Goal: Communication & Community: Answer question/provide support

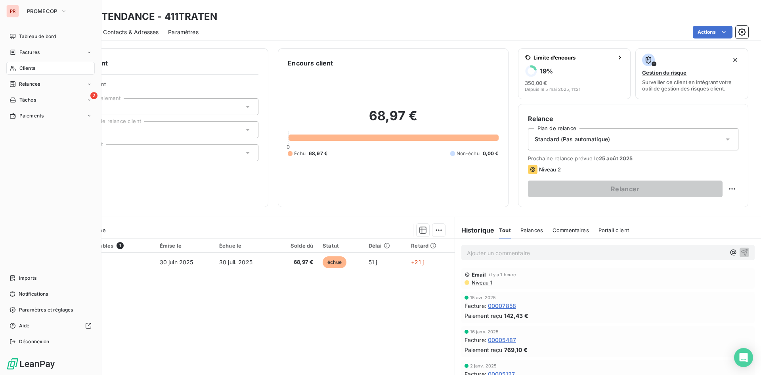
click at [19, 67] on span "Clients" at bounding box center [27, 68] width 16 height 7
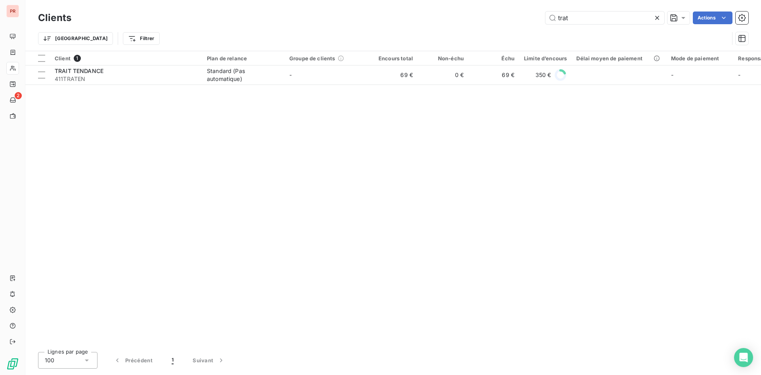
click at [656, 19] on icon at bounding box center [657, 18] width 4 height 4
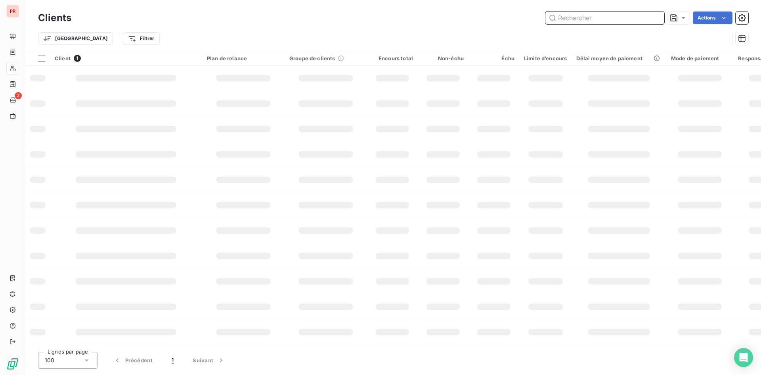
click at [557, 19] on input "text" at bounding box center [605, 17] width 119 height 13
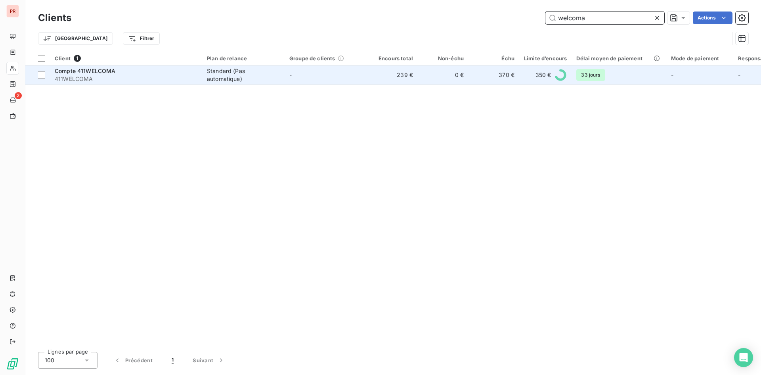
type input "welcoma"
click at [190, 75] on span "411WELCOMA" at bounding box center [126, 79] width 143 height 8
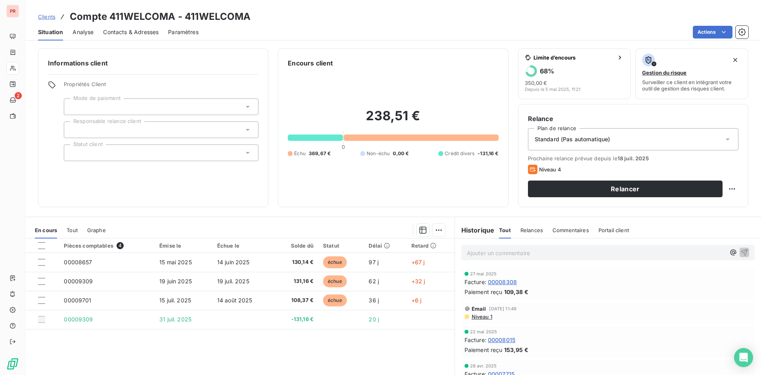
click at [481, 315] on span "Niveau 1" at bounding box center [481, 316] width 21 height 6
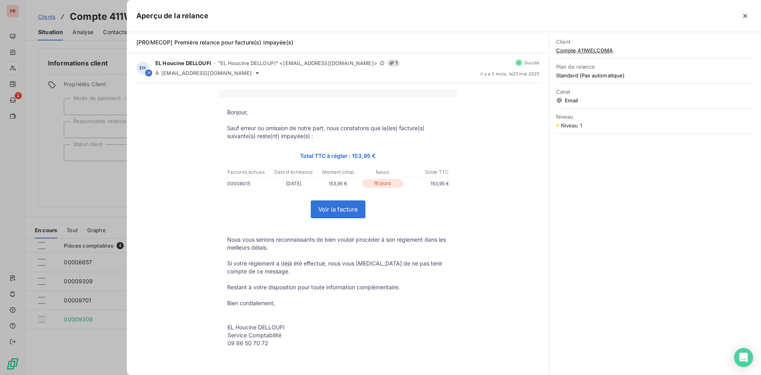
click at [84, 213] on div at bounding box center [380, 187] width 761 height 375
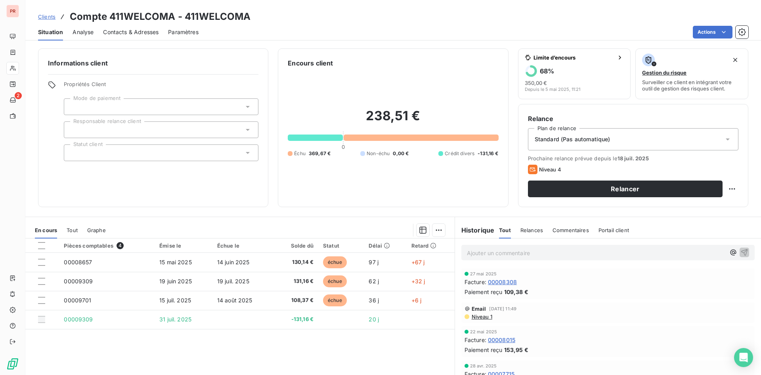
click at [482, 316] on span "Niveau 1" at bounding box center [481, 316] width 21 height 6
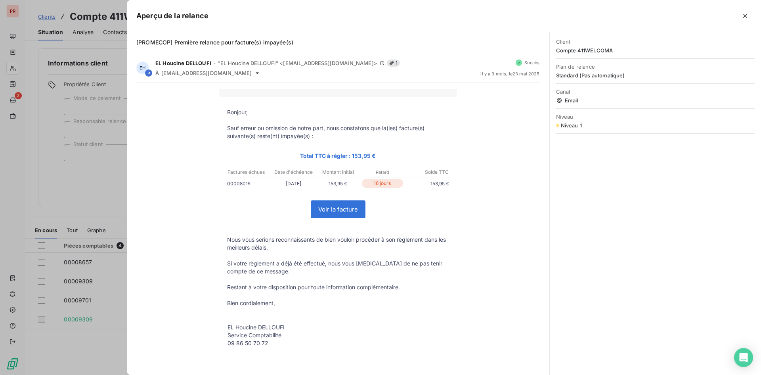
click at [94, 191] on div at bounding box center [380, 187] width 761 height 375
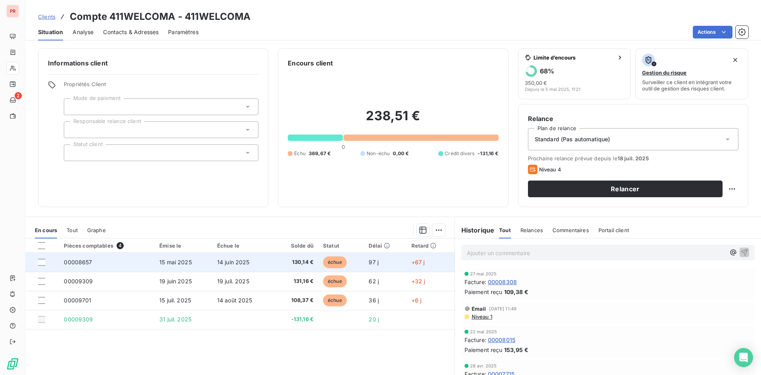
click at [38, 260] on td at bounding box center [42, 262] width 34 height 19
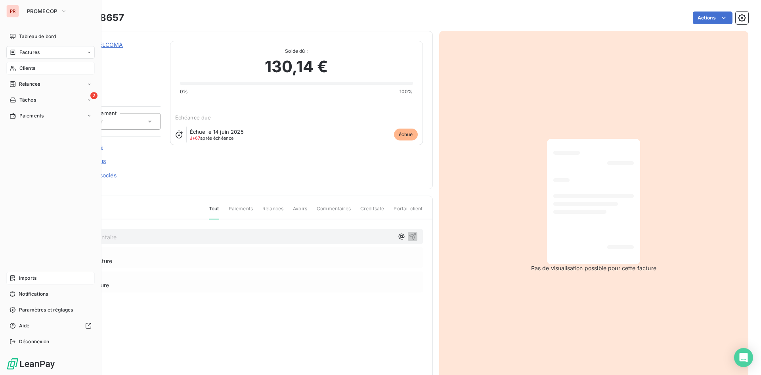
click at [19, 277] on div "Imports" at bounding box center [50, 278] width 88 height 13
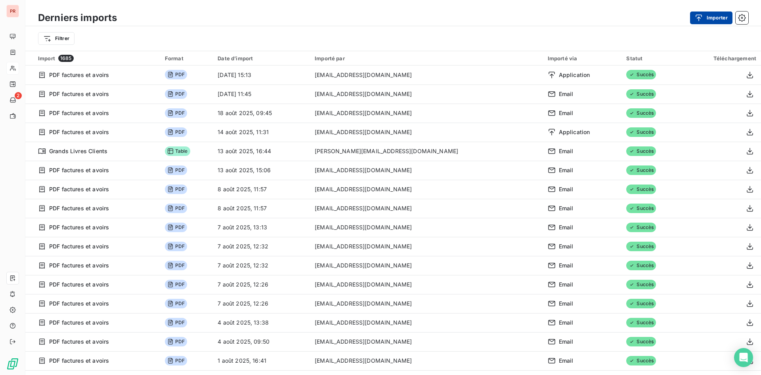
click at [707, 14] on button "Importer" at bounding box center [711, 17] width 42 height 13
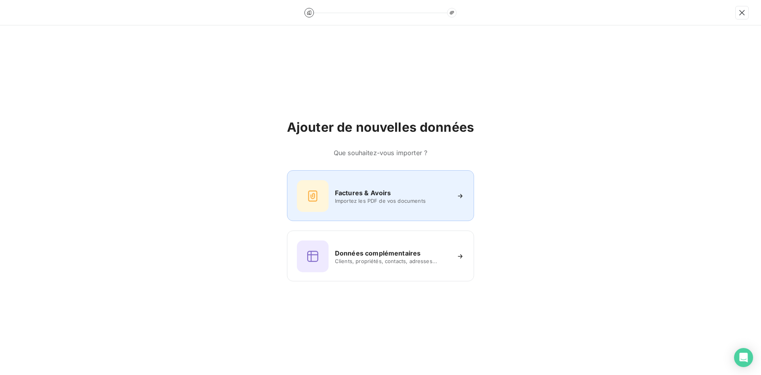
click at [333, 205] on div "Factures & Avoirs Importez les PDF de vos documents" at bounding box center [380, 196] width 167 height 32
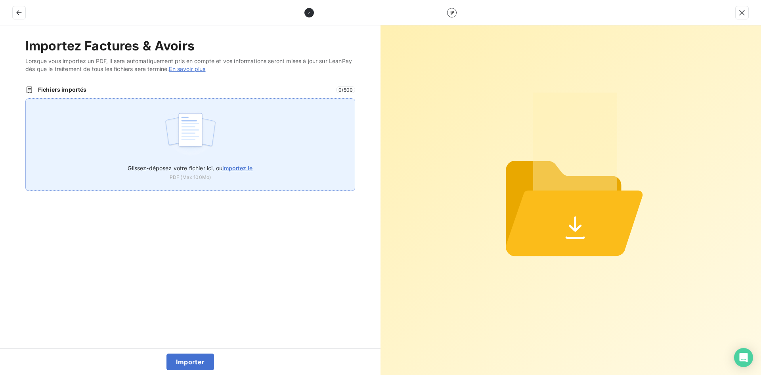
click at [236, 173] on label "Glissez-déposez votre fichier ici, ou importez le" at bounding box center [190, 166] width 125 height 15
click at [26, 99] on input "Glissez-déposez votre fichier ici, ou importez le" at bounding box center [25, 98] width 0 height 0
type input "C:\fakepath\8657.pdf"
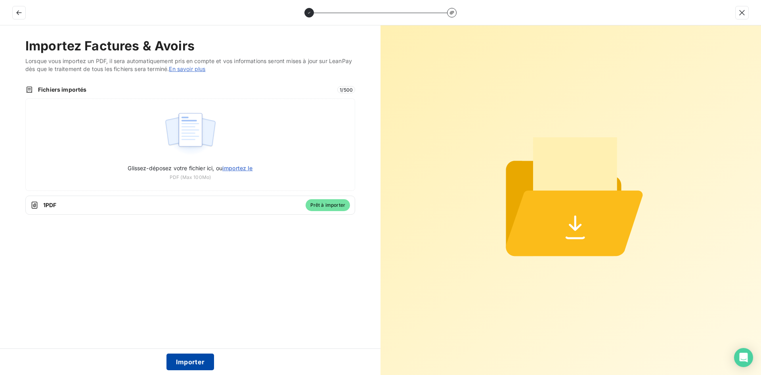
click at [184, 362] on button "Importer" at bounding box center [191, 361] width 48 height 17
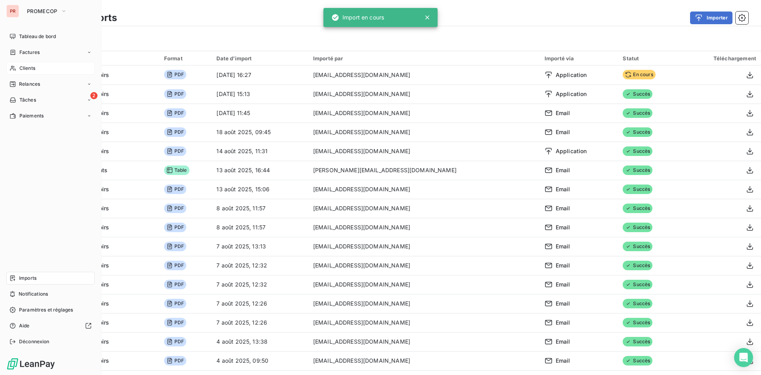
drag, startPoint x: 25, startPoint y: 71, endPoint x: 81, endPoint y: 71, distance: 55.9
click at [23, 71] on span "Clients" at bounding box center [27, 68] width 16 height 7
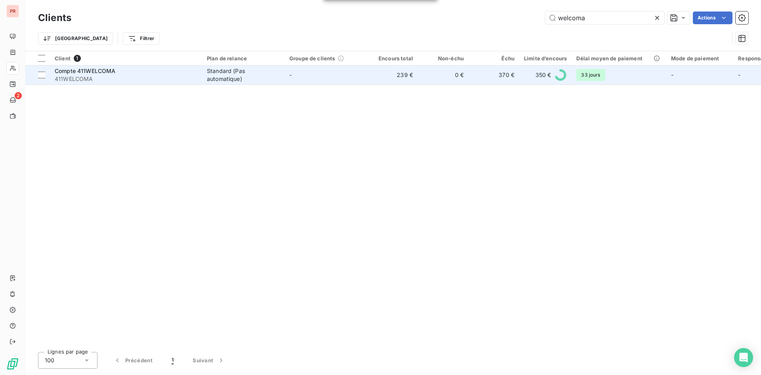
click at [361, 73] on td "-" at bounding box center [326, 74] width 82 height 19
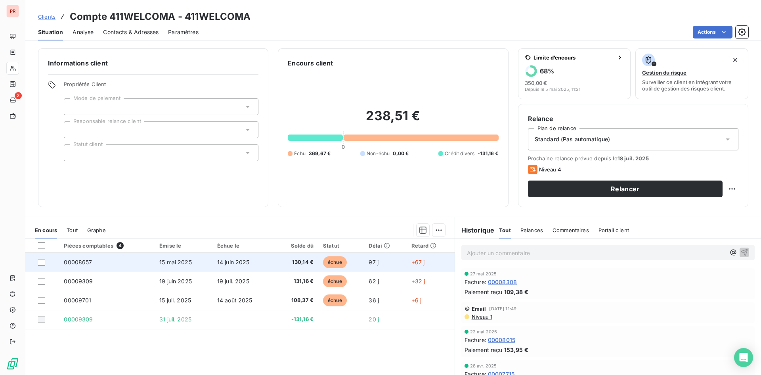
click at [210, 265] on td "15 mai 2025" at bounding box center [184, 262] width 58 height 19
click at [265, 267] on td "14 juin 2025" at bounding box center [243, 262] width 61 height 19
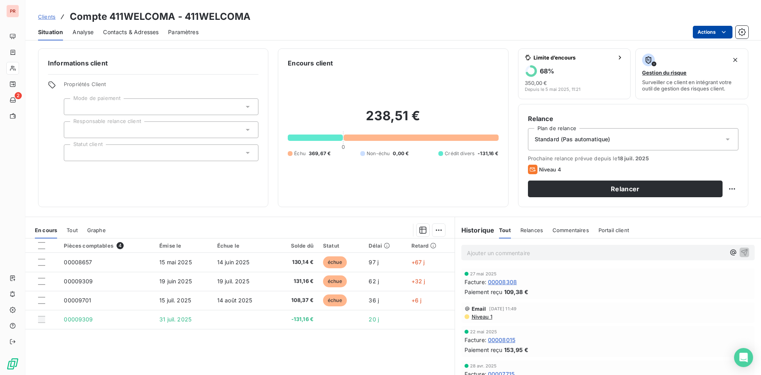
click at [711, 32] on html "PR 2 Clients Compte 411WELCOMA - 411WELCOMA Situation Analyse Contacts & Adress…" at bounding box center [380, 187] width 761 height 375
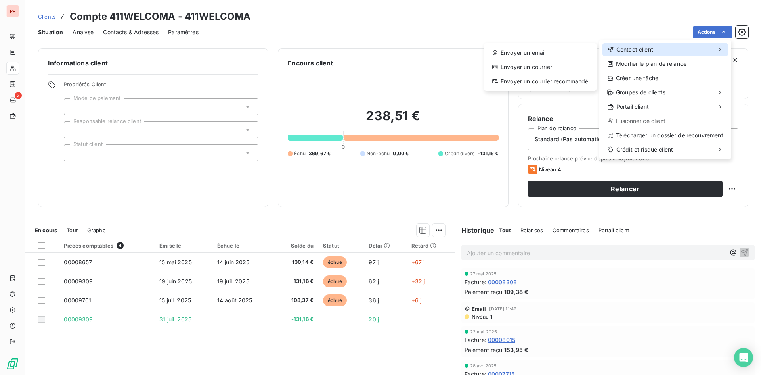
click at [629, 47] on span "Contact client" at bounding box center [635, 50] width 37 height 8
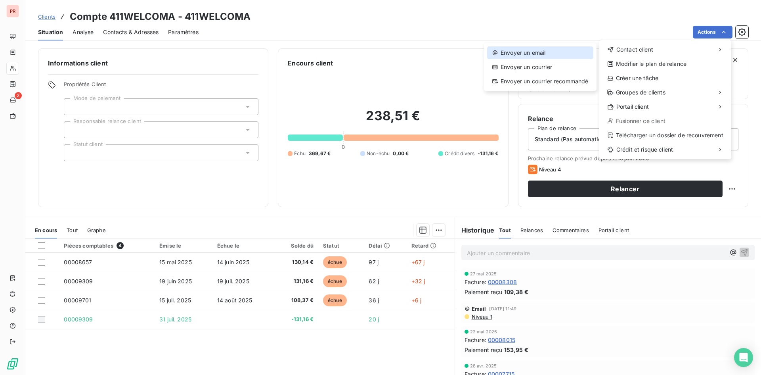
click at [559, 54] on div "Envoyer un email" at bounding box center [540, 52] width 106 height 13
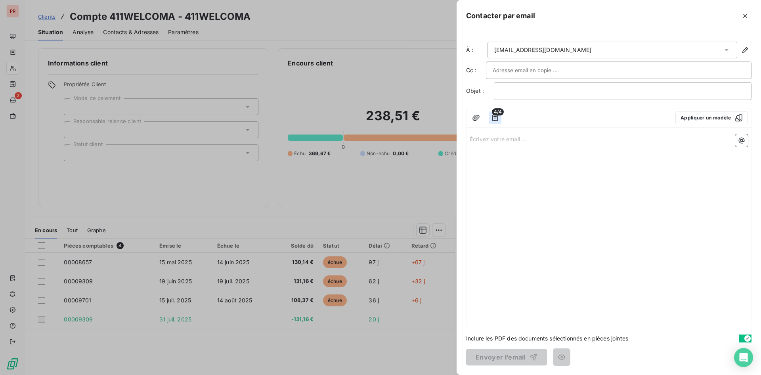
click at [494, 120] on icon "button" at bounding box center [495, 118] width 6 height 6
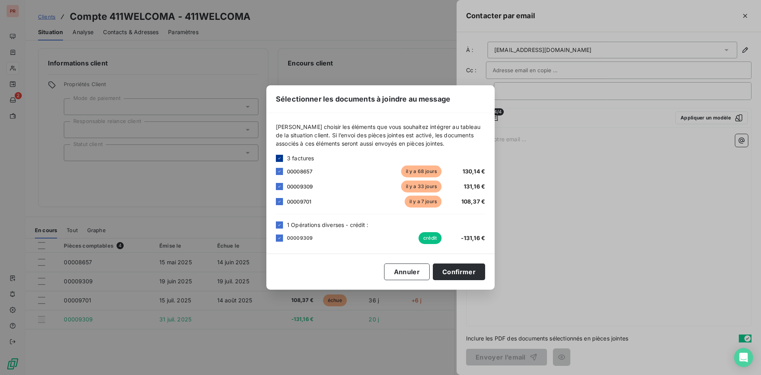
click at [278, 155] on div at bounding box center [279, 158] width 7 height 7
click at [281, 226] on icon at bounding box center [279, 224] width 5 height 5
click at [277, 169] on div at bounding box center [279, 171] width 7 height 7
click at [456, 276] on button "Confirmer" at bounding box center [459, 271] width 52 height 17
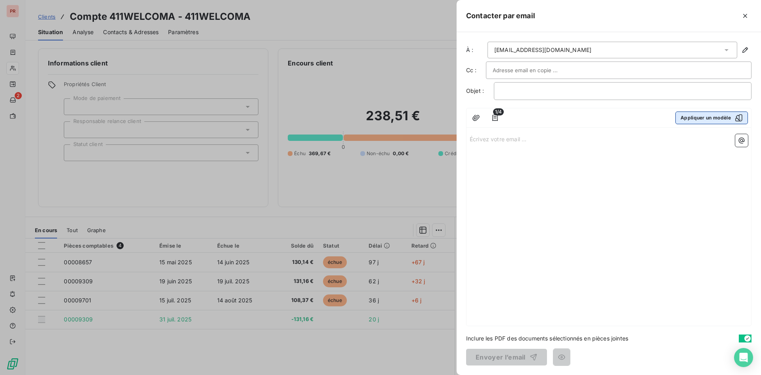
click at [701, 116] on button "Appliquer un modèle" at bounding box center [712, 117] width 73 height 13
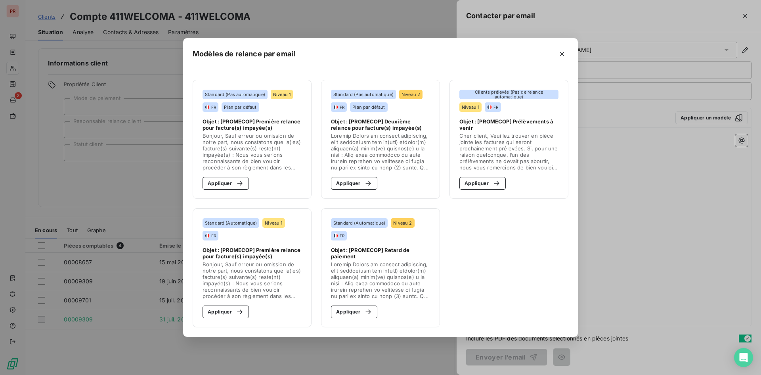
drag, startPoint x: 236, startPoint y: 181, endPoint x: 486, endPoint y: 203, distance: 251.2
click at [240, 183] on icon "button" at bounding box center [240, 183] width 8 height 8
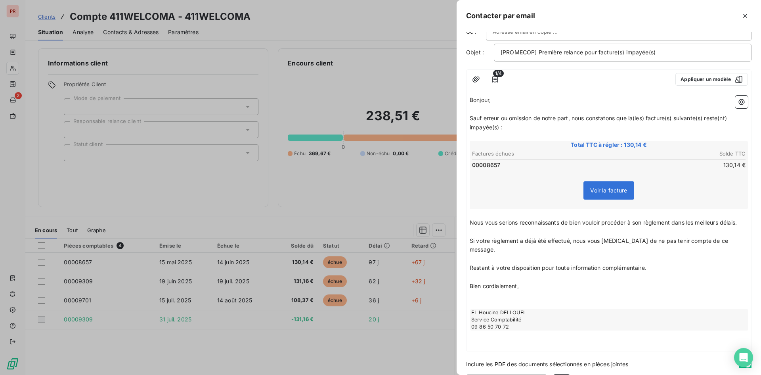
scroll to position [55, 0]
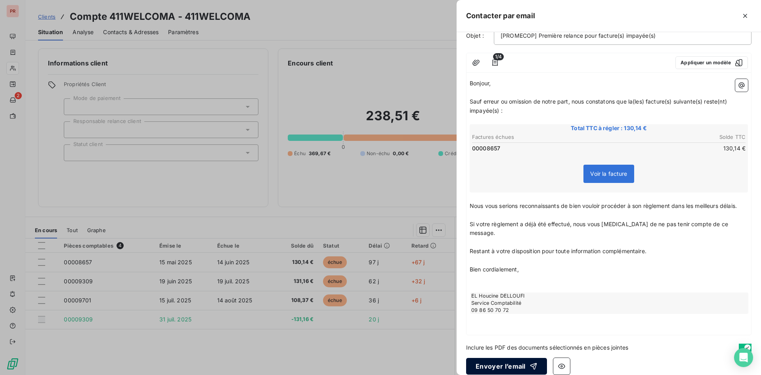
click at [495, 358] on button "Envoyer l’email" at bounding box center [506, 366] width 81 height 17
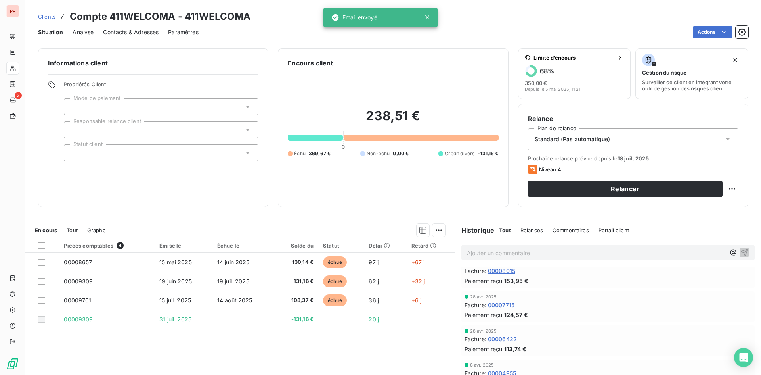
scroll to position [0, 0]
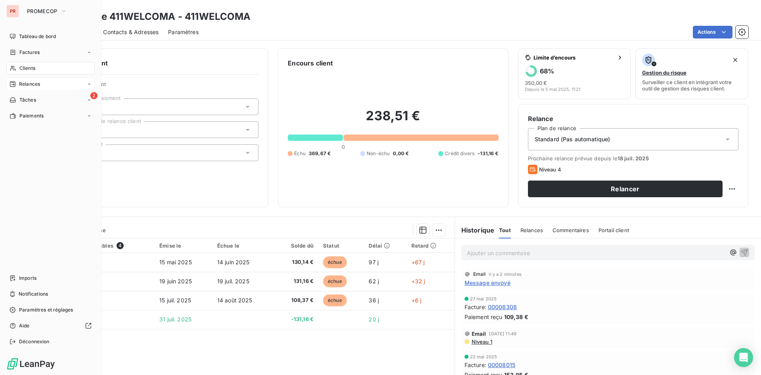
click at [33, 83] on span "Relances" at bounding box center [29, 83] width 21 height 7
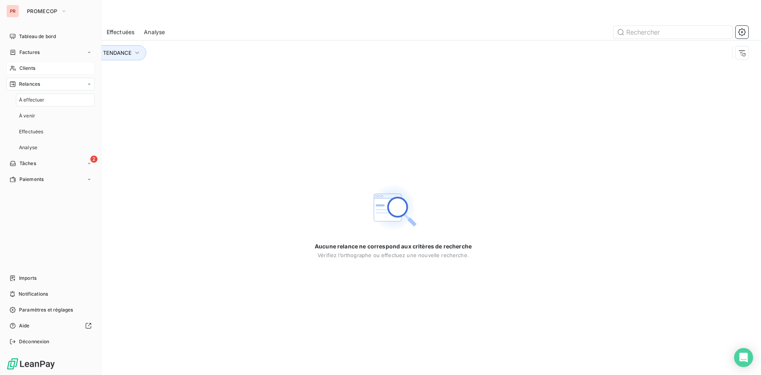
click at [33, 65] on span "Clients" at bounding box center [27, 68] width 16 height 7
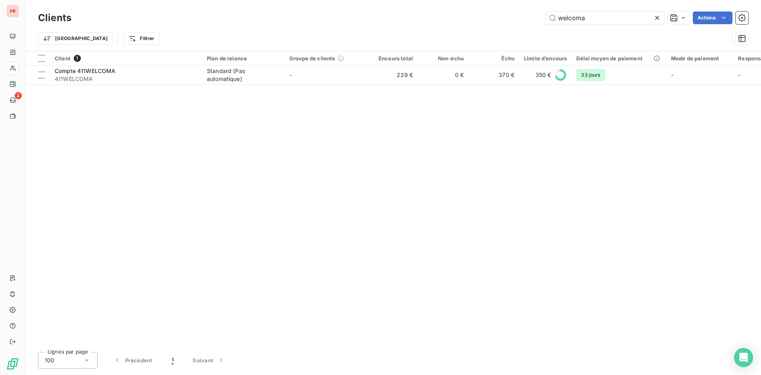
click at [659, 16] on icon at bounding box center [657, 18] width 4 height 4
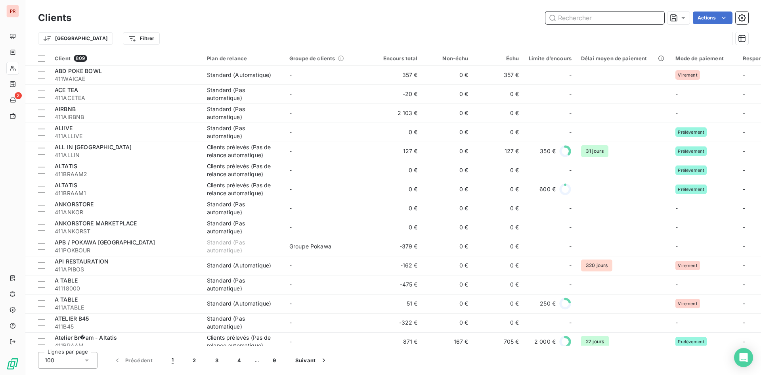
click at [580, 17] on input "text" at bounding box center [605, 17] width 119 height 13
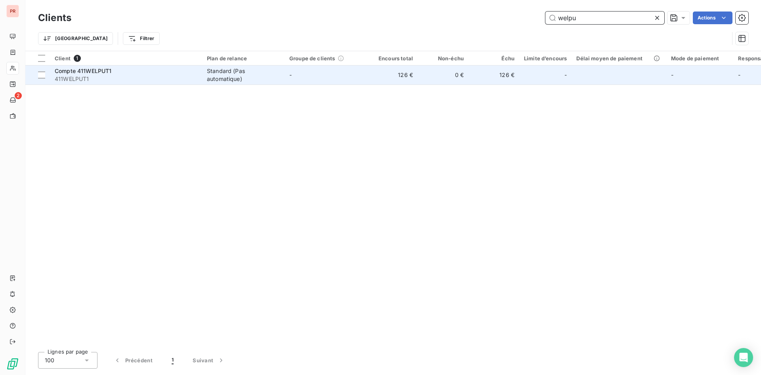
type input "welpu"
click at [117, 80] on span "411WELPUT1" at bounding box center [126, 79] width 143 height 8
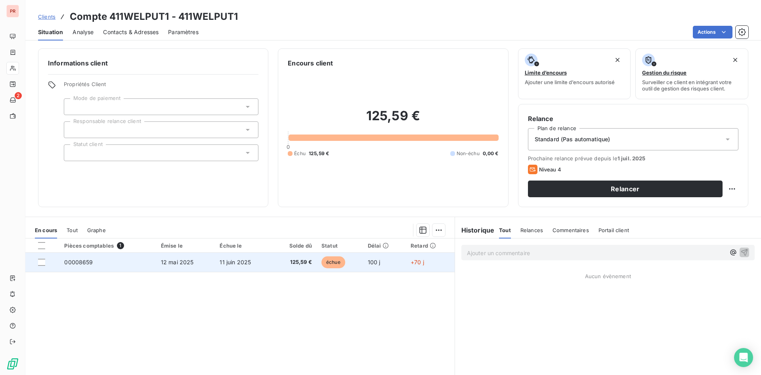
click at [233, 266] on td "11 juin 2025" at bounding box center [243, 262] width 57 height 19
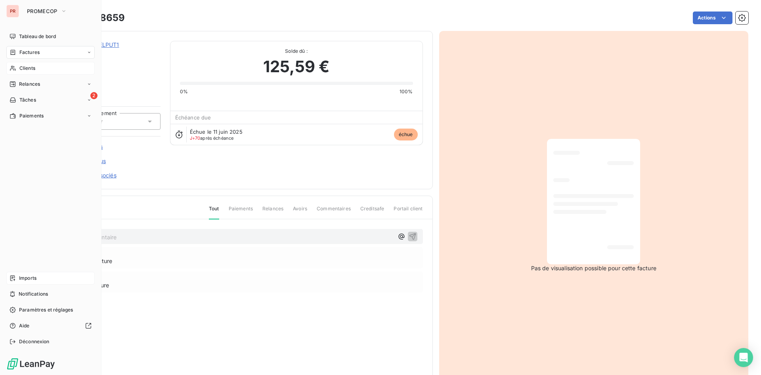
click at [13, 273] on div "Imports" at bounding box center [50, 278] width 88 height 13
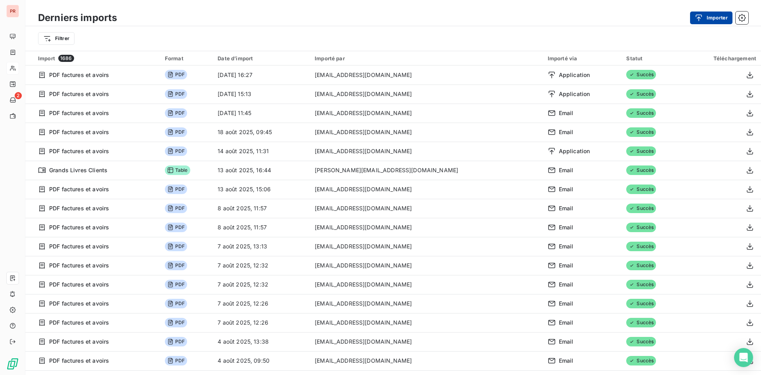
click at [700, 17] on icon "button" at bounding box center [699, 17] width 6 height 7
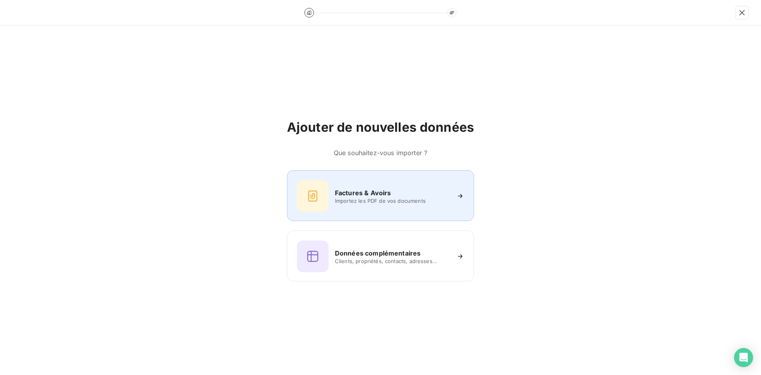
click at [390, 193] on h6 "Factures & Avoirs" at bounding box center [363, 193] width 56 height 10
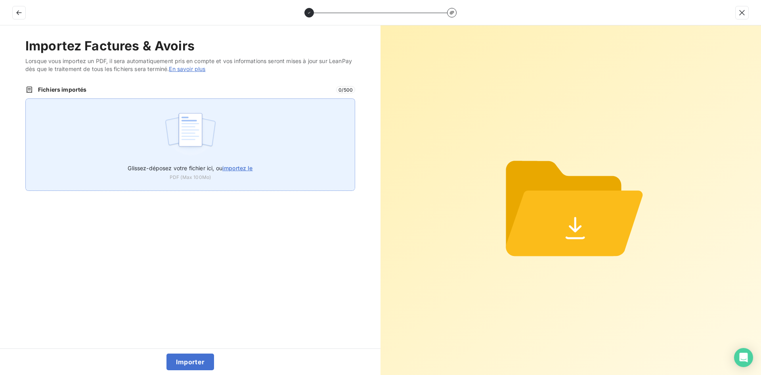
click at [237, 170] on span "importez le" at bounding box center [237, 168] width 31 height 7
click at [26, 99] on input "Glissez-déposez votre fichier ici, ou importez le" at bounding box center [25, 98] width 0 height 0
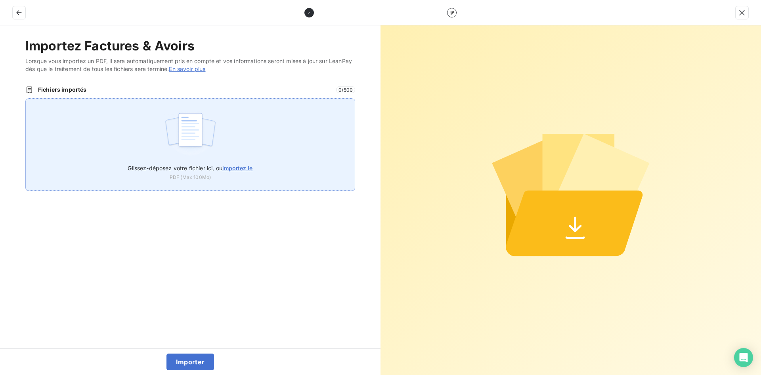
type input "C:\fakepath\8659.pdf"
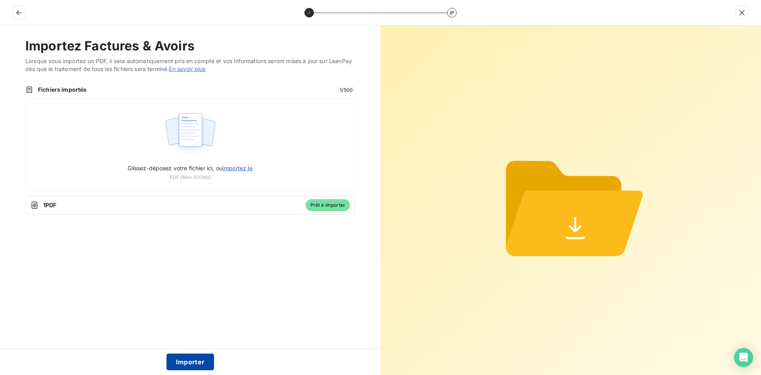
click at [200, 361] on button "Importer" at bounding box center [191, 361] width 48 height 17
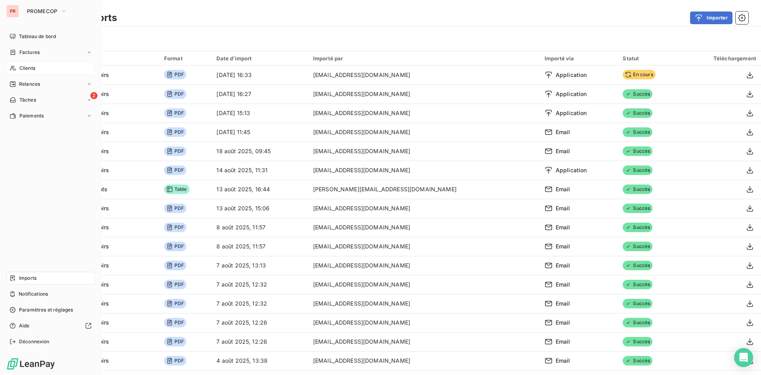
click at [14, 64] on div "Clients" at bounding box center [50, 68] width 88 height 13
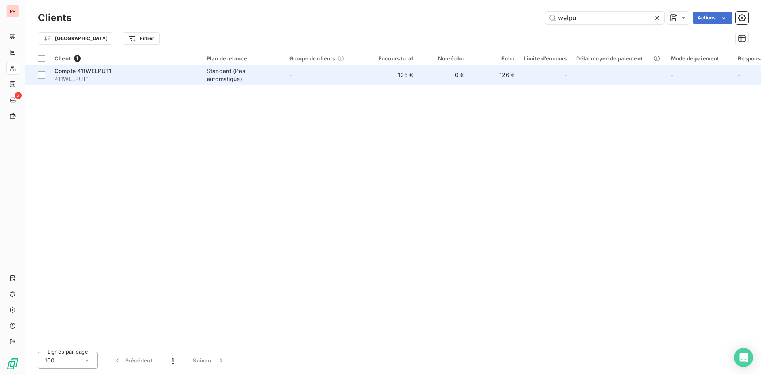
click at [387, 76] on td "126 €" at bounding box center [392, 74] width 51 height 19
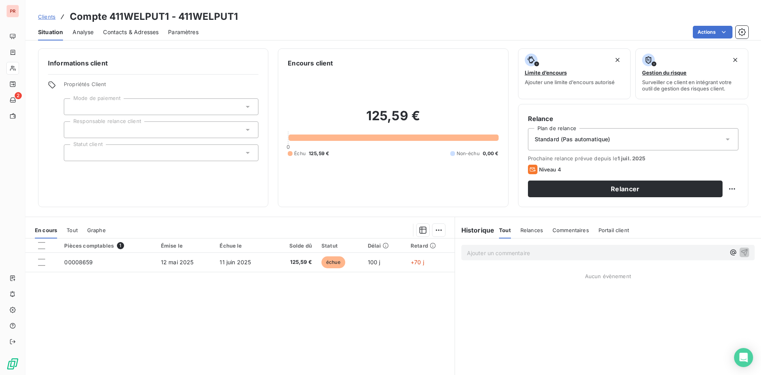
click at [286, 252] on th "Solde dû" at bounding box center [294, 245] width 45 height 14
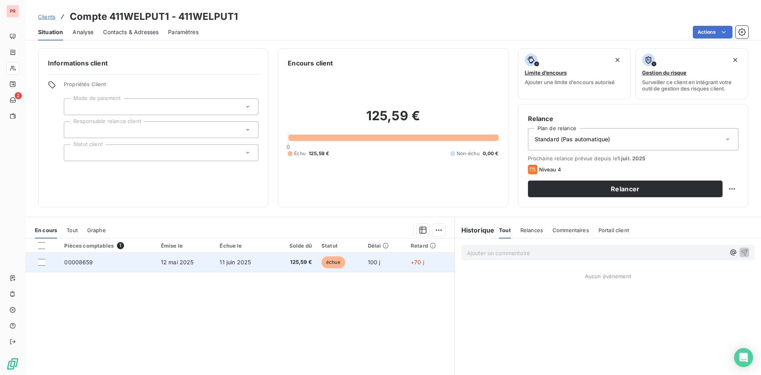
click at [287, 260] on span "125,59 €" at bounding box center [294, 262] width 35 height 8
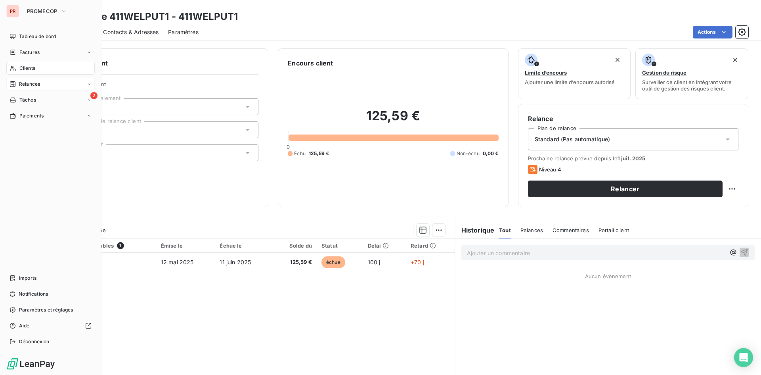
click at [22, 85] on span "Relances" at bounding box center [29, 83] width 21 height 7
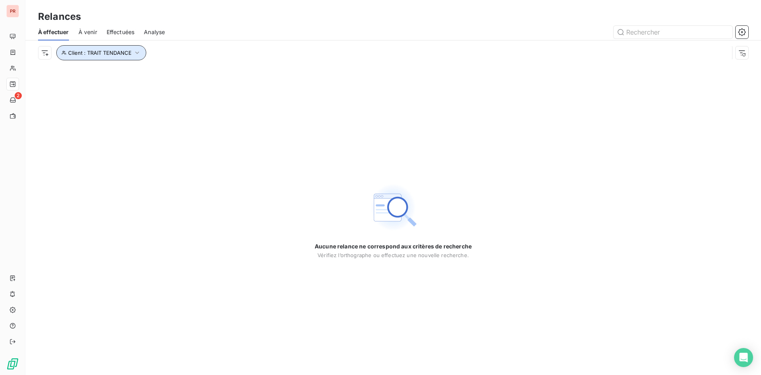
click at [98, 57] on button "Client : TRAIT TENDANCE" at bounding box center [101, 52] width 90 height 15
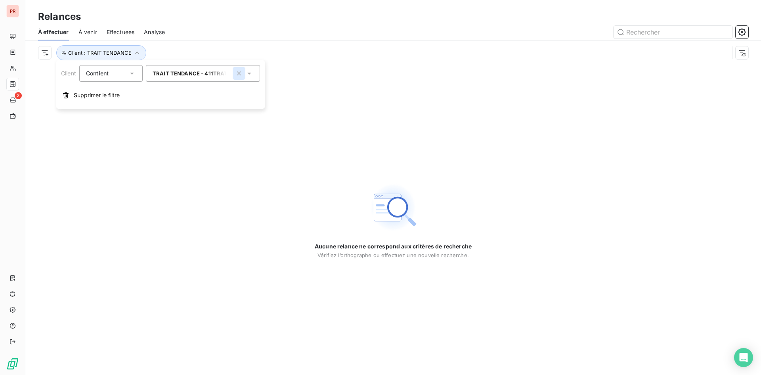
click at [240, 73] on icon "button" at bounding box center [239, 73] width 8 height 8
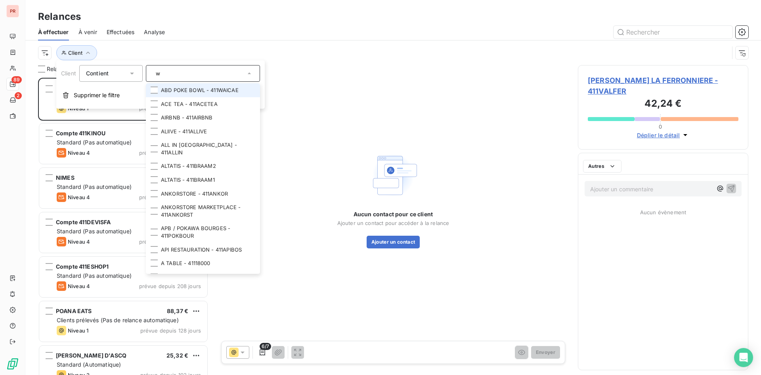
scroll to position [291, 165]
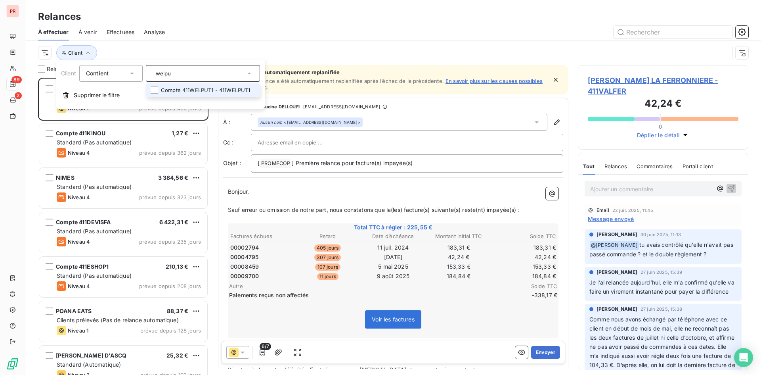
type input "welpu"
click at [195, 90] on li "Compte 411WELPUT1 - 411WELPUT1" at bounding box center [203, 90] width 114 height 14
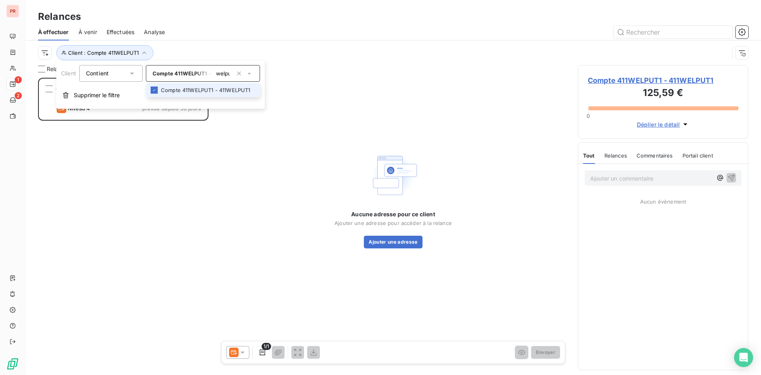
scroll to position [291, 165]
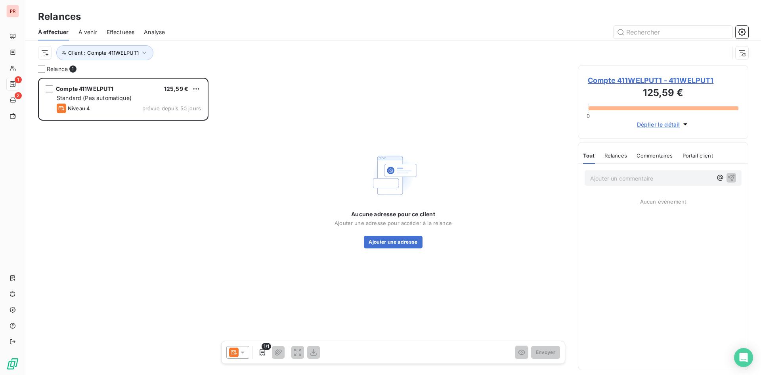
click at [244, 351] on icon at bounding box center [243, 352] width 4 height 2
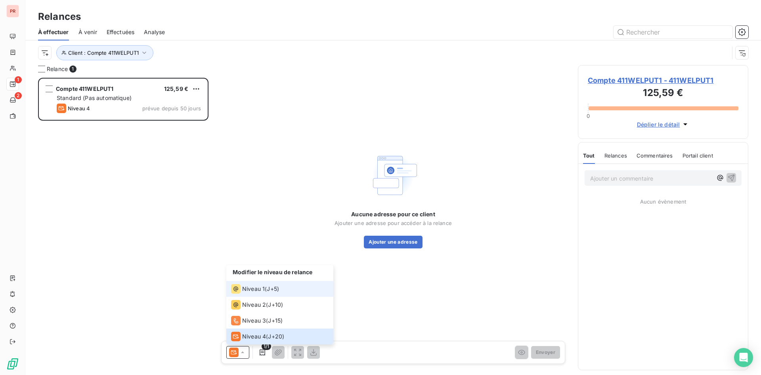
click at [258, 287] on span "Niveau 1" at bounding box center [253, 289] width 23 height 8
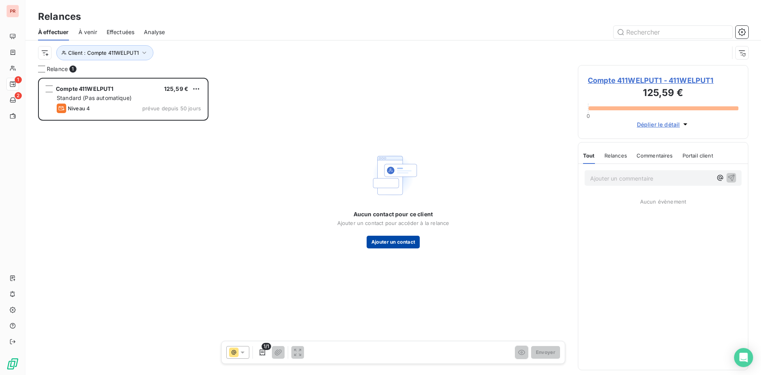
click at [398, 242] on button "Ajouter un contact" at bounding box center [394, 242] width 54 height 13
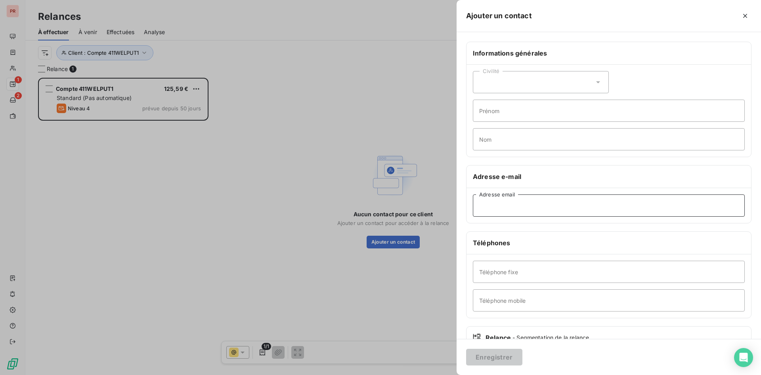
click at [495, 212] on input "Adresse email" at bounding box center [609, 205] width 272 height 22
paste input "[EMAIL_ADDRESS][DOMAIN_NAME]"
type input "[EMAIL_ADDRESS][DOMAIN_NAME]"
click at [488, 354] on button "Enregistrer" at bounding box center [494, 357] width 56 height 17
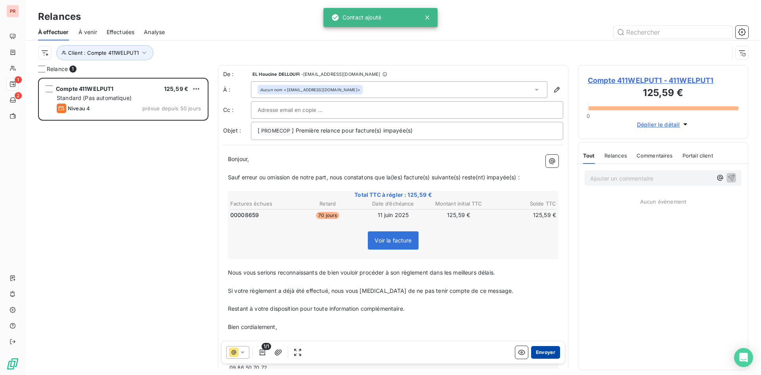
click at [538, 351] on button "Envoyer" at bounding box center [545, 352] width 29 height 13
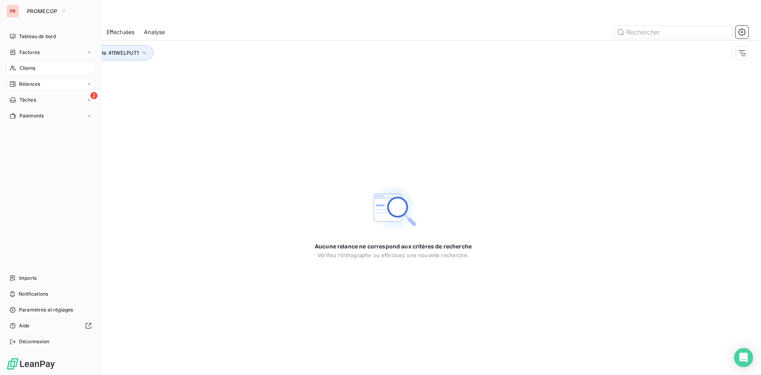
click at [19, 69] on div "Clients" at bounding box center [50, 68] width 88 height 13
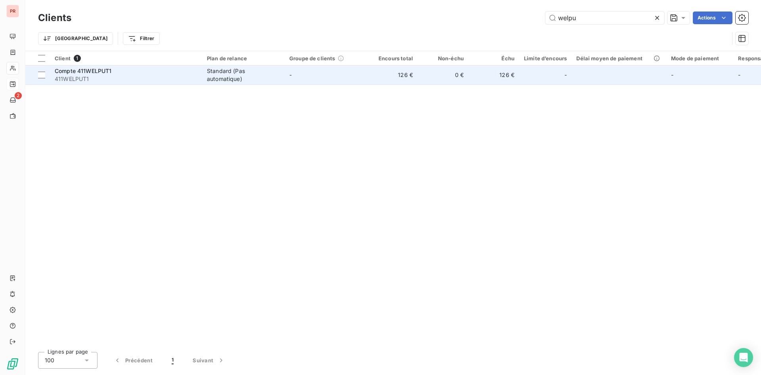
click at [326, 71] on td "-" at bounding box center [326, 74] width 82 height 19
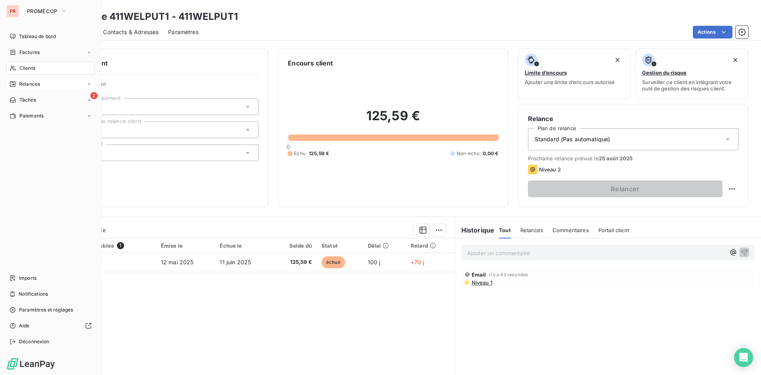
click at [27, 71] on span "Clients" at bounding box center [27, 68] width 16 height 7
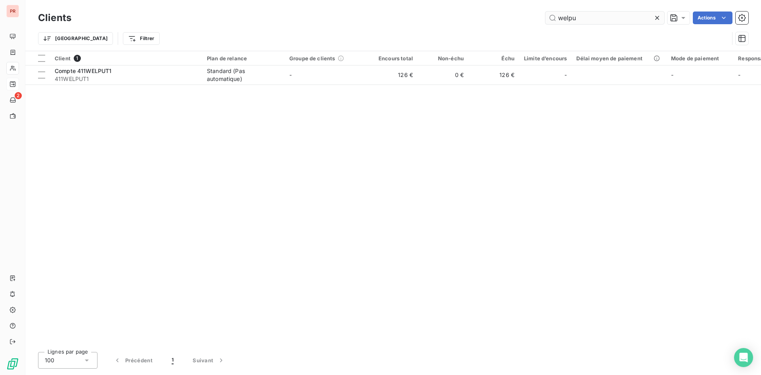
click at [603, 20] on input "welpu" at bounding box center [605, 17] width 119 height 13
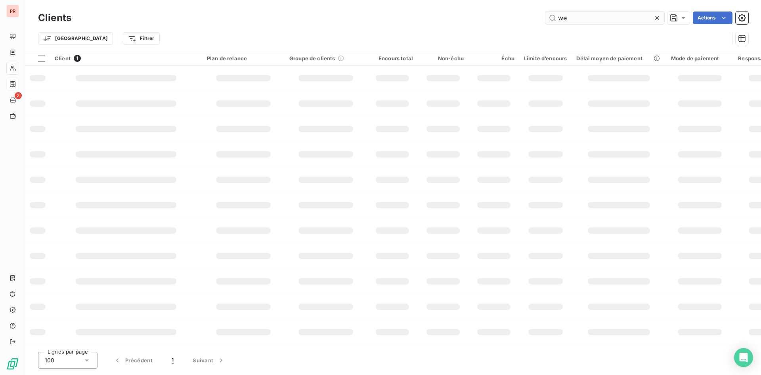
type input "w"
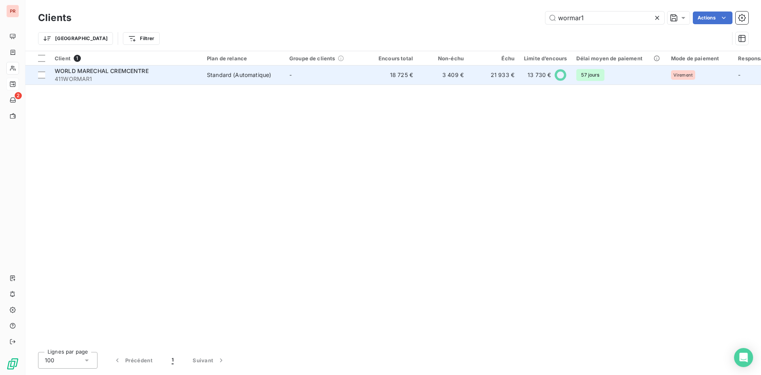
type input "wormar1"
click at [186, 80] on span "411WORMAR1" at bounding box center [126, 79] width 143 height 8
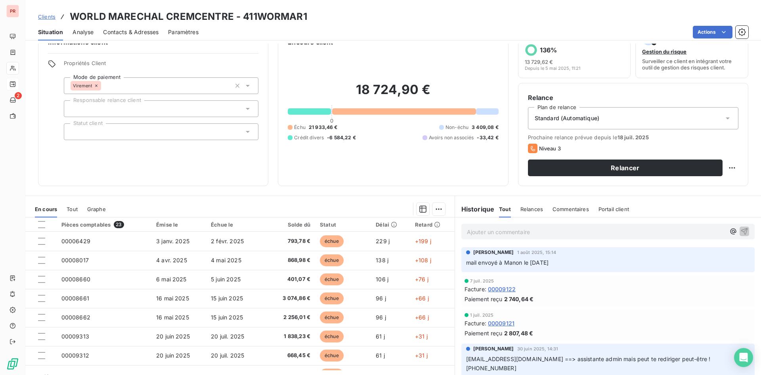
scroll to position [40, 0]
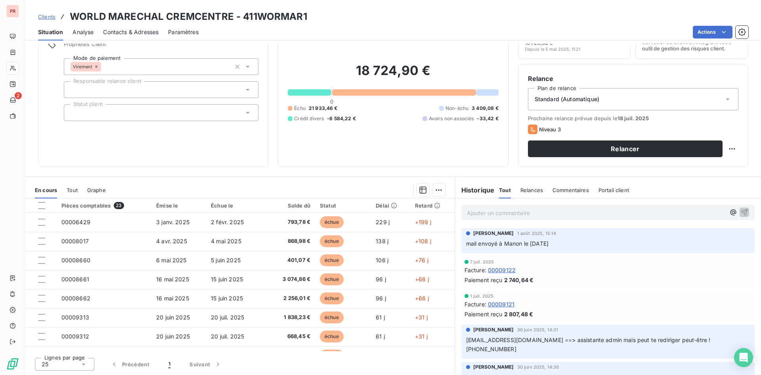
click at [139, 29] on span "Contacts & Adresses" at bounding box center [131, 32] width 56 height 8
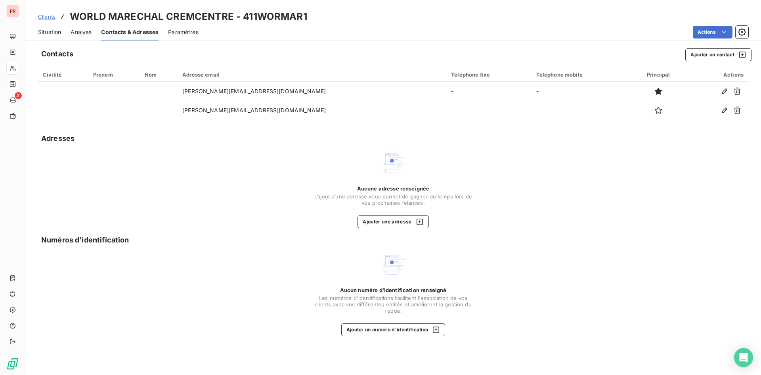
click at [56, 30] on span "Situation" at bounding box center [49, 32] width 23 height 8
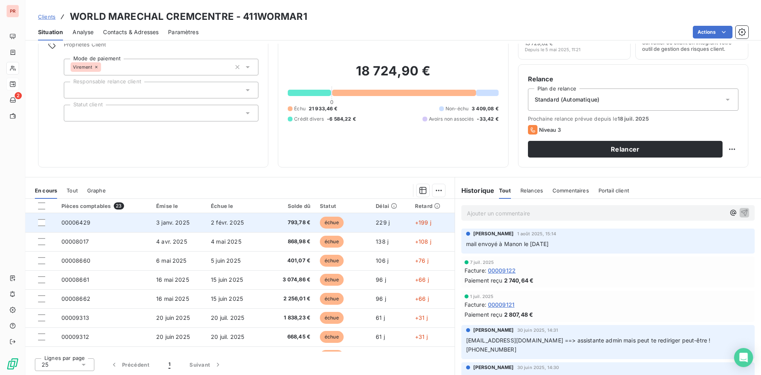
scroll to position [0, 0]
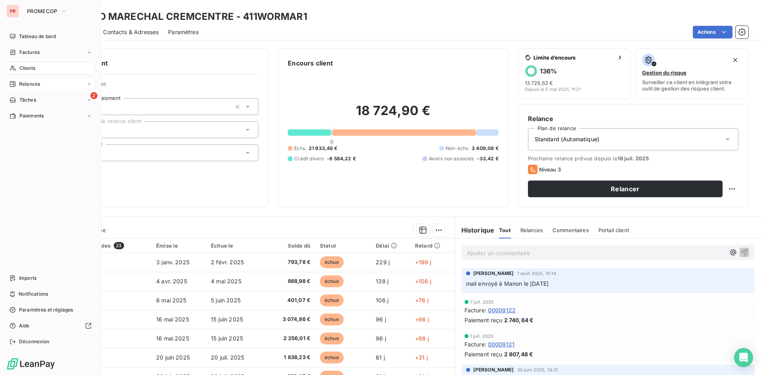
click at [30, 83] on span "Relances" at bounding box center [29, 83] width 21 height 7
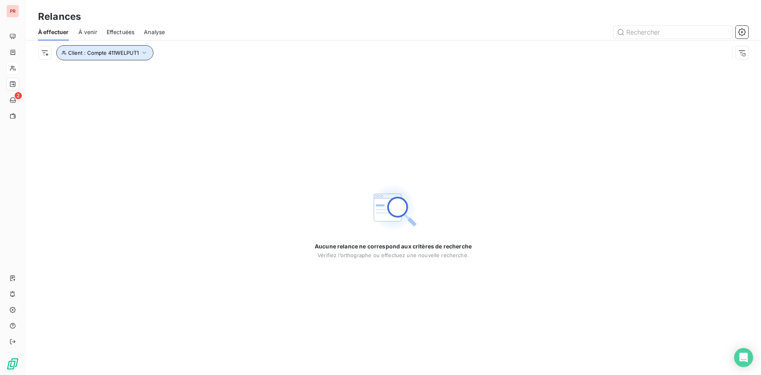
click at [118, 50] on span "Client : Compte 411WELPUT1" at bounding box center [103, 53] width 71 height 6
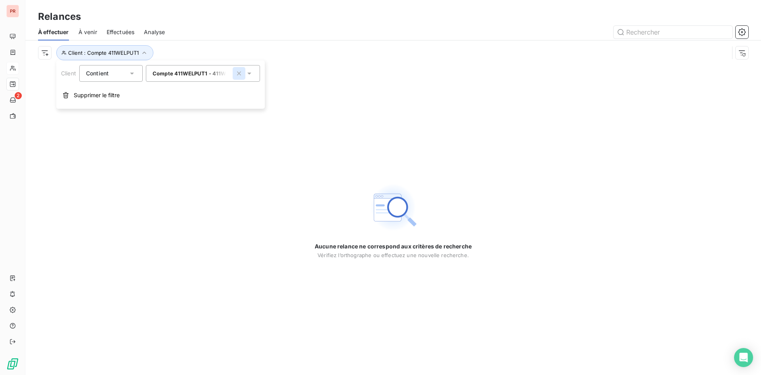
click at [237, 73] on icon "button" at bounding box center [239, 73] width 8 height 8
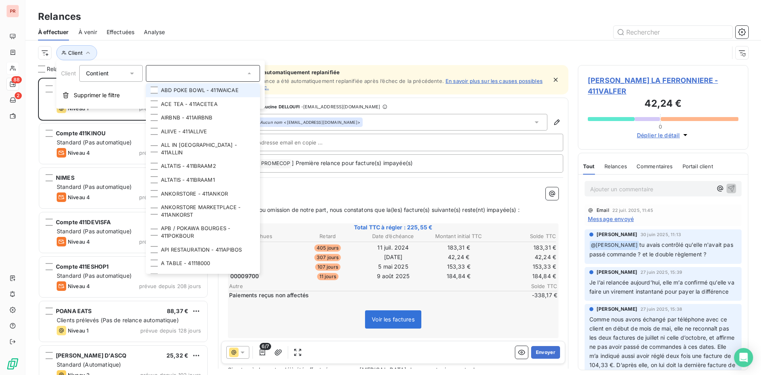
scroll to position [291, 165]
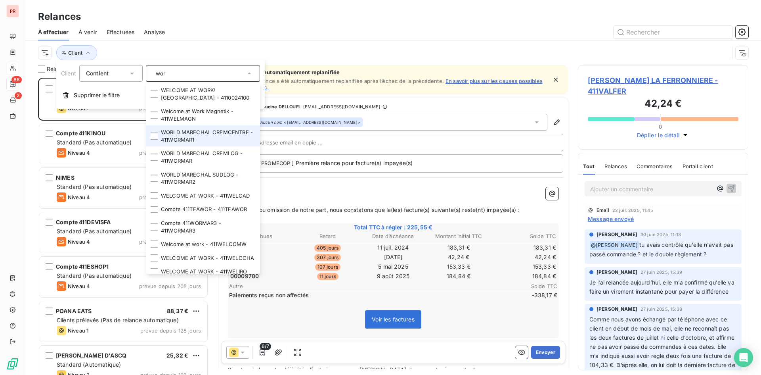
type input "wor"
click at [199, 138] on li "WORLD MARECHAL CREMCENTRE - 411WORMAR1" at bounding box center [203, 135] width 114 height 21
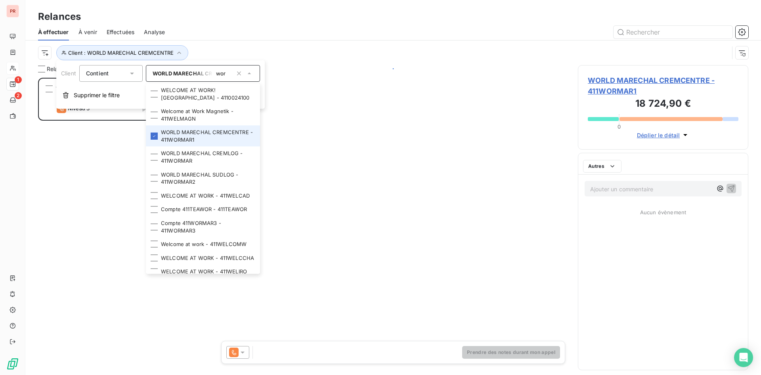
scroll to position [291, 165]
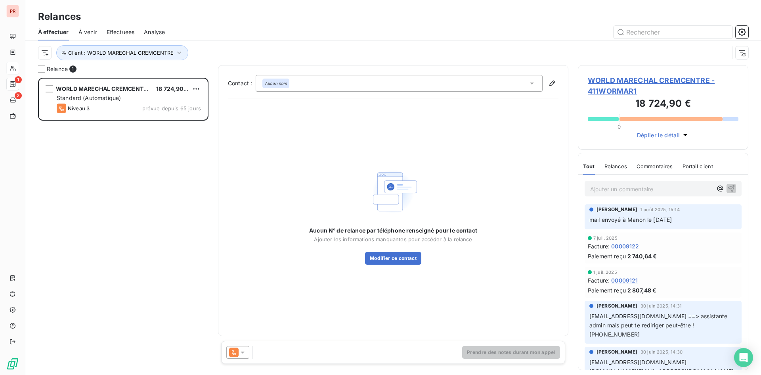
click at [237, 348] on icon at bounding box center [234, 352] width 10 height 10
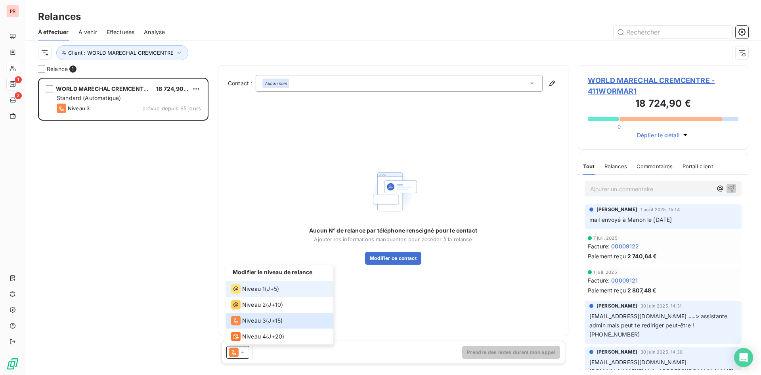
click at [259, 283] on li "Niveau 1 ( J+5 )" at bounding box center [279, 289] width 107 height 16
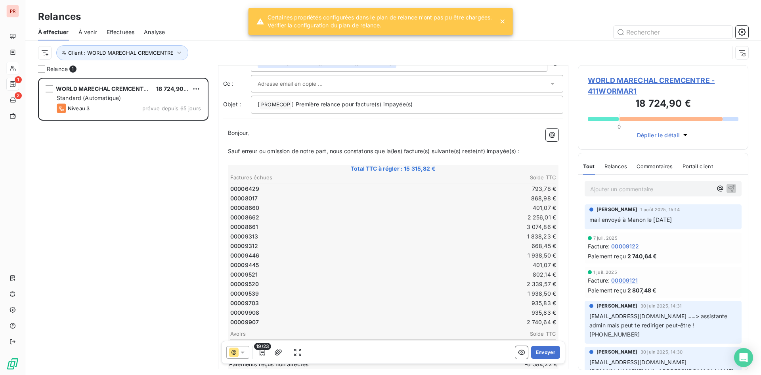
scroll to position [159, 0]
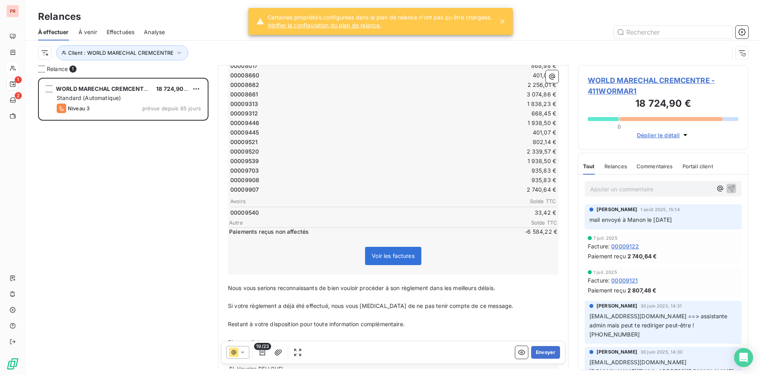
click at [264, 349] on span "19/23" at bounding box center [262, 346] width 17 height 7
click at [262, 351] on icon "button" at bounding box center [263, 352] width 6 height 6
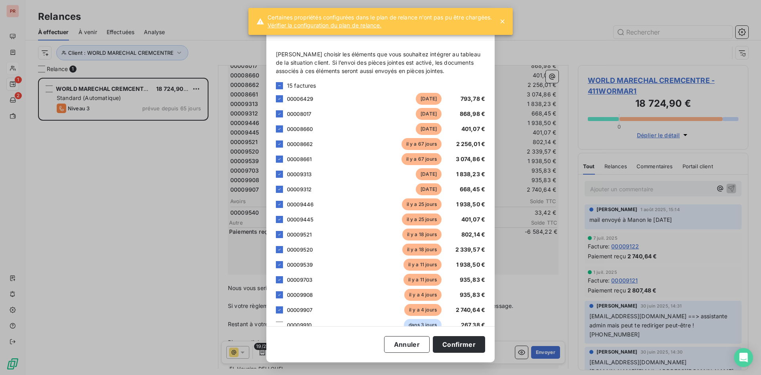
scroll to position [163, 0]
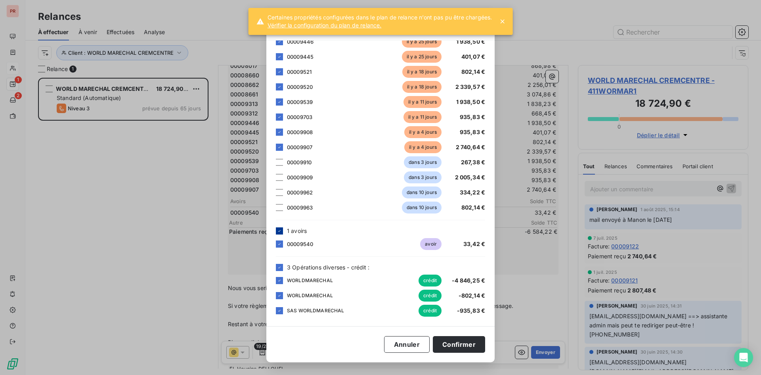
click at [282, 229] on div at bounding box center [279, 230] width 7 height 7
click at [280, 266] on icon at bounding box center [279, 267] width 5 height 5
click at [248, 265] on div "Sélectionner les documents à relancer [PERSON_NAME] choisir les éléments que vo…" at bounding box center [380, 187] width 761 height 375
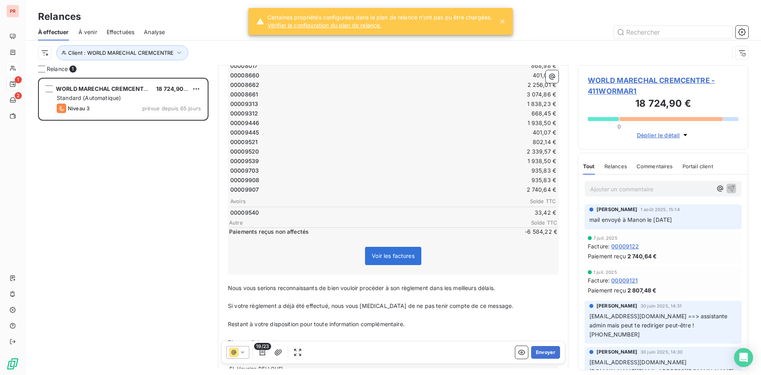
click at [262, 349] on span "19/23" at bounding box center [262, 346] width 17 height 7
click at [260, 354] on icon "button" at bounding box center [263, 352] width 6 height 6
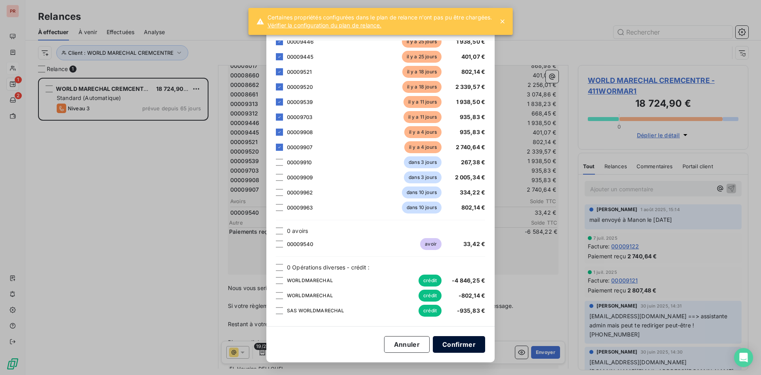
click at [459, 344] on button "Confirmer" at bounding box center [459, 344] width 52 height 17
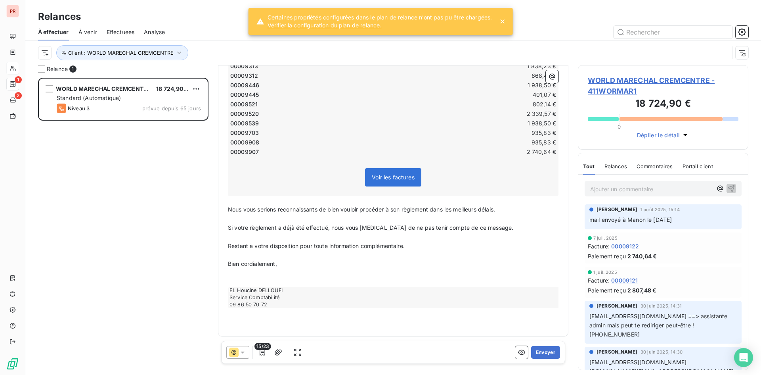
scroll to position [197, 0]
click at [421, 247] on p "Restant à votre disposition pour toute information complémentaire." at bounding box center [393, 245] width 331 height 9
click at [264, 265] on span "Merci de nou transmettre les avis de réglements" at bounding box center [292, 263] width 128 height 7
click at [342, 263] on span "Merci de nous transmettre les avis de réglements" at bounding box center [293, 263] width 131 height 7
click at [365, 263] on p "Merci de nous transmettre les avis de réglements" at bounding box center [393, 263] width 331 height 9
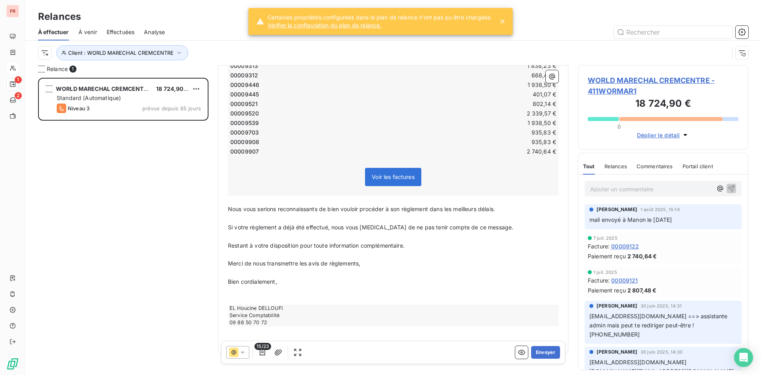
scroll to position [215, 0]
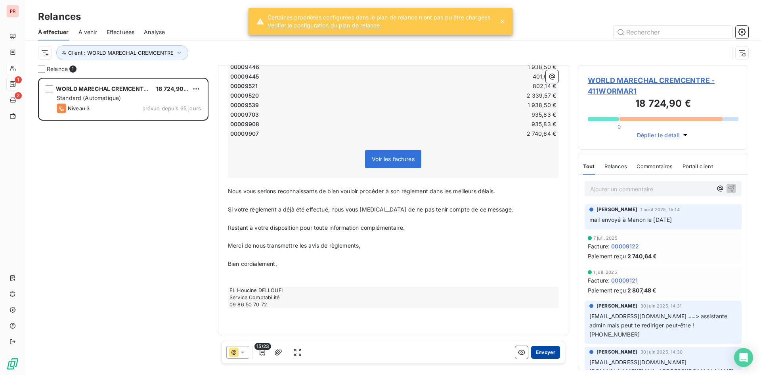
click at [536, 350] on button "Envoyer" at bounding box center [545, 352] width 29 height 13
